Goal: Check status: Check status

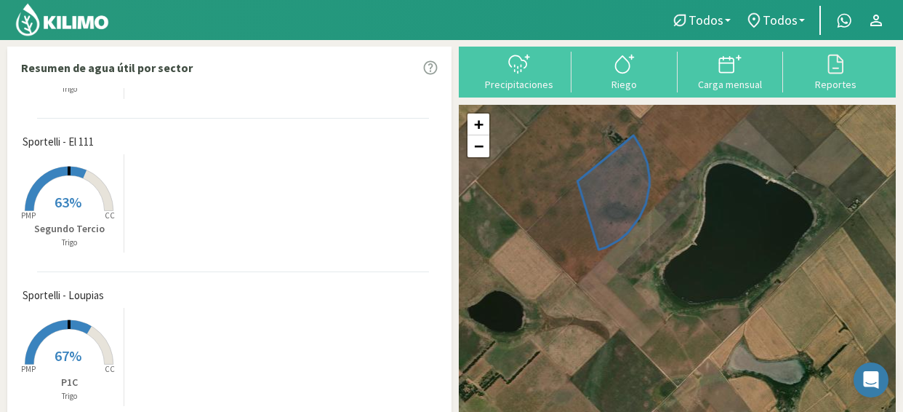
click at [79, 200] on span "63%" at bounding box center [68, 202] width 27 height 18
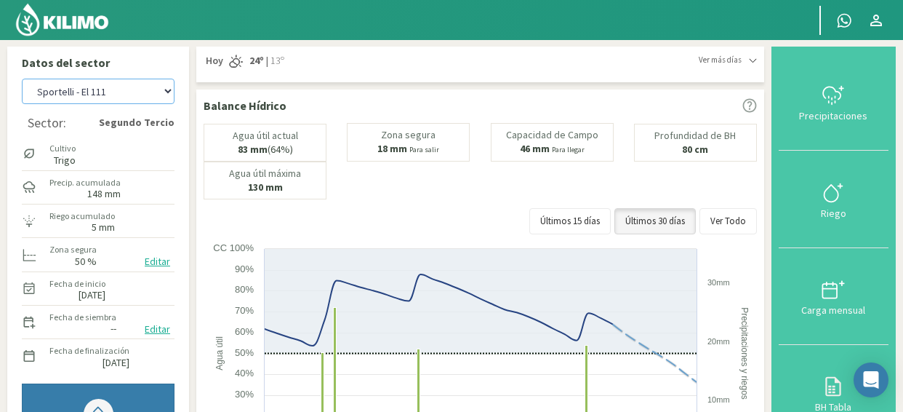
click at [165, 98] on select "Sportelli - El 111 Sportelli - Los Aromitos Sportelli - Loupias Sportelli - San…" at bounding box center [98, 91] width 153 height 25
click at [22, 79] on select "Sportelli - El 111 Sportelli - Los Aromitos Sportelli - Loupias Sportelli - San…" at bounding box center [98, 91] width 153 height 25
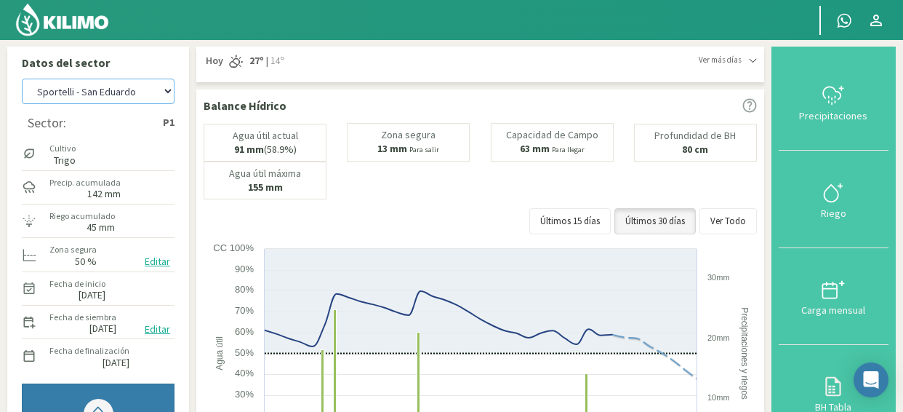
click at [167, 94] on select "Sportelli - El 111 Sportelli - Los Aromitos Sportelli - Loupias Sportelli - San…" at bounding box center [98, 91] width 153 height 25
click at [22, 79] on select "Sportelli - El 111 Sportelli - Los Aromitos Sportelli - Loupias Sportelli - San…" at bounding box center [98, 91] width 153 height 25
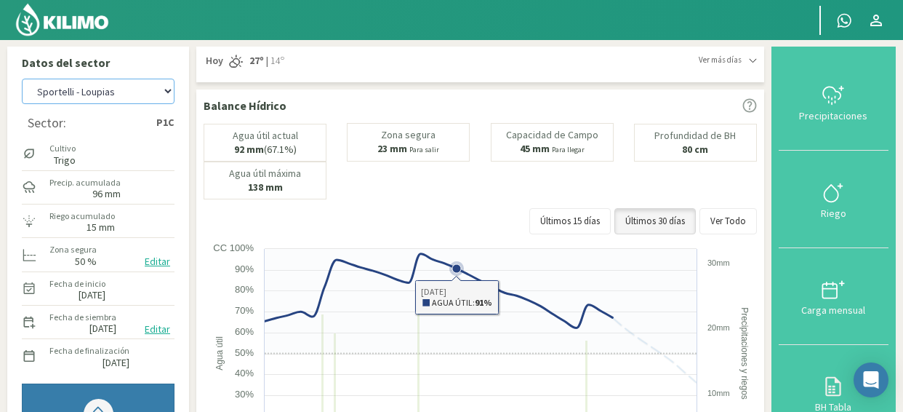
click at [455, 272] on icon at bounding box center [457, 268] width 15 height 15
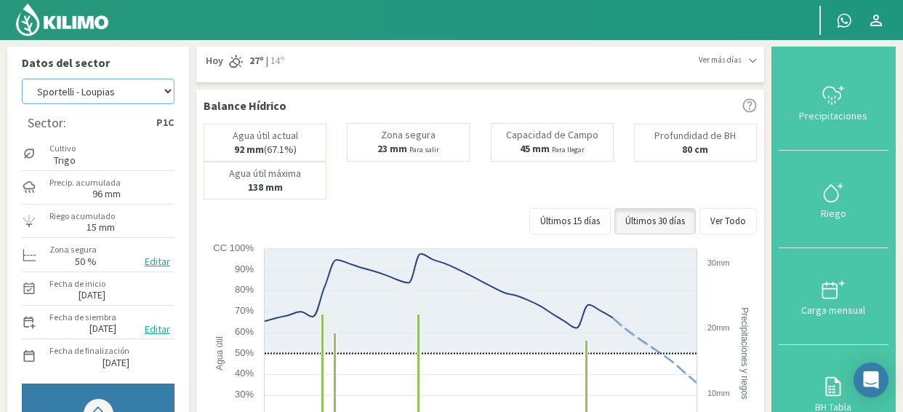
click at [164, 89] on select "Sportelli - El 111 Sportelli - Los Aromitos Sportelli - Loupias Sportelli - San…" at bounding box center [98, 91] width 153 height 25
click at [22, 79] on select "Sportelli - El 111 Sportelli - Los Aromitos Sportelli - Loupias Sportelli - San…" at bounding box center [98, 91] width 153 height 25
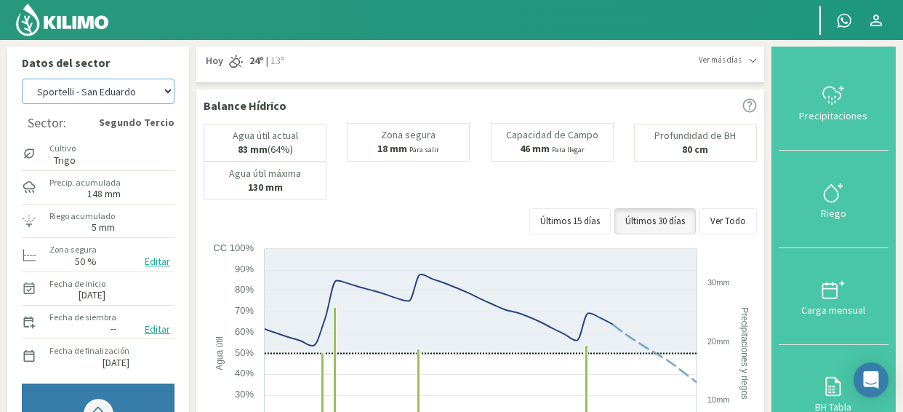
click at [22, 79] on select "Sportelli - El 111 Sportelli - Los Aromitos Sportelli - Loupias Sportelli - San…" at bounding box center [98, 91] width 153 height 25
select select "19: Object"
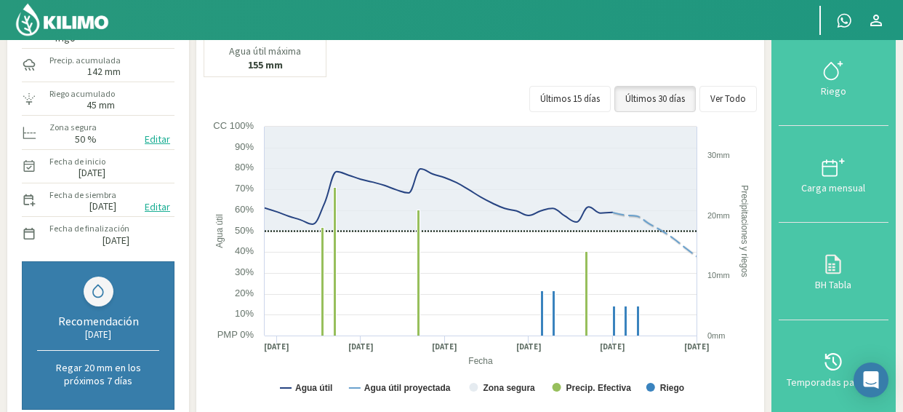
scroll to position [145, 0]
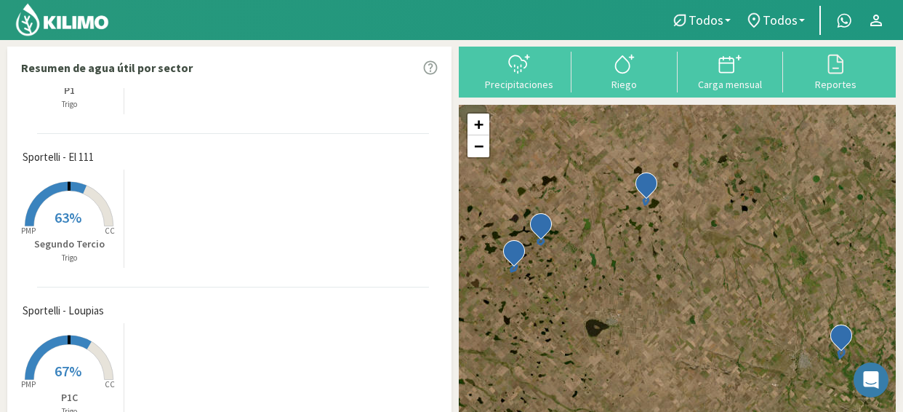
scroll to position [261, 0]
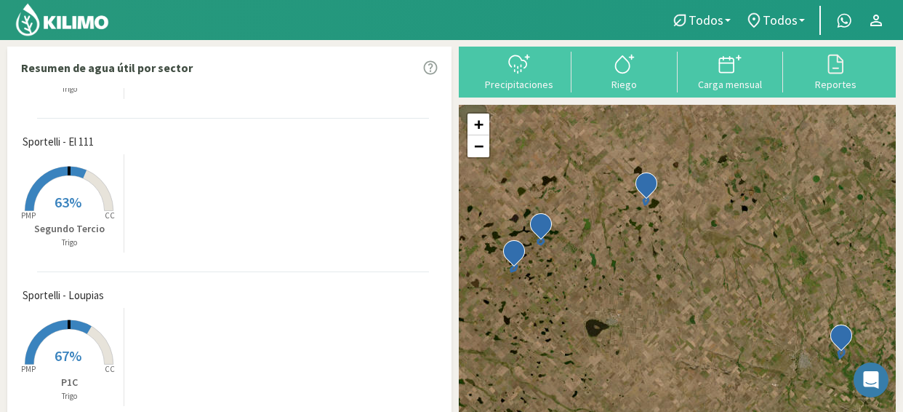
click at [83, 346] on rect at bounding box center [69, 366] width 116 height 116
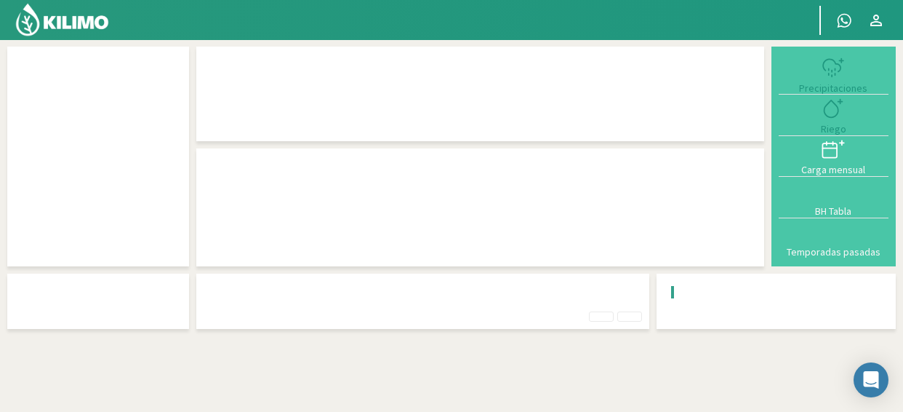
click at [83, 346] on div "Precipitaciones Riego Carga mensual BH Tabla Temporadas pasadas" at bounding box center [451, 245] width 903 height 412
